Goal: Participate in discussion: Engage in conversation with other users on a specific topic

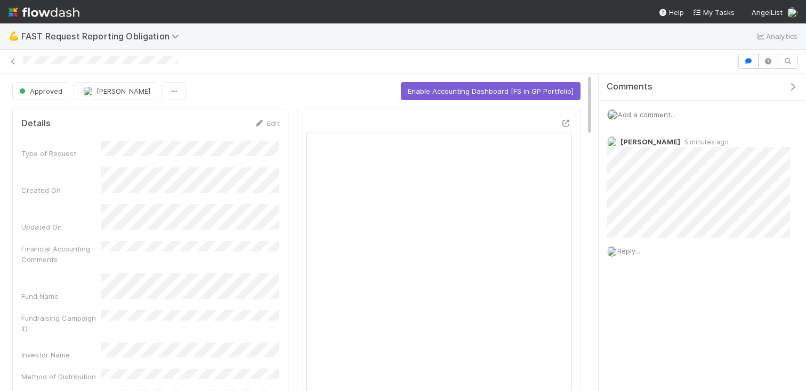
click at [657, 119] on div "Add a comment..." at bounding box center [702, 115] width 207 height 28
click at [655, 116] on span "Add a comment..." at bounding box center [647, 114] width 58 height 9
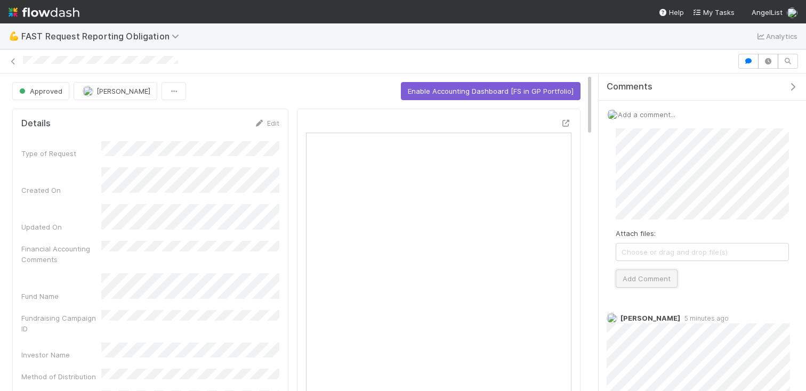
click at [663, 272] on button "Add Comment" at bounding box center [647, 279] width 62 height 18
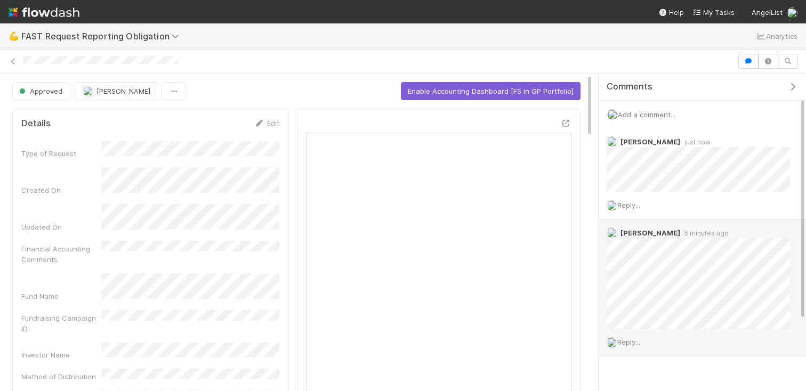
scroll to position [17, 0]
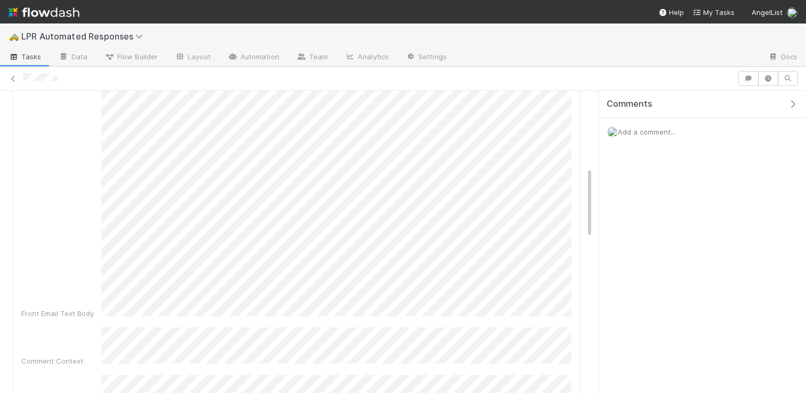
scroll to position [371, 0]
